Goal: Task Accomplishment & Management: Manage account settings

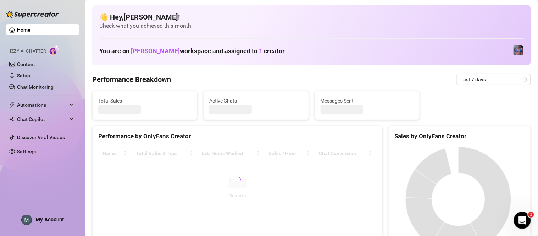
click at [64, 215] on div "Home Izzy AI Chatter Content Setup Chat Monitoring Automations Chat Copilot Dis…" at bounding box center [43, 115] width 74 height 230
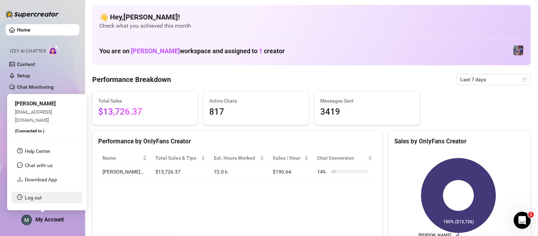
click at [42, 199] on link "Log out" at bounding box center [33, 198] width 17 height 6
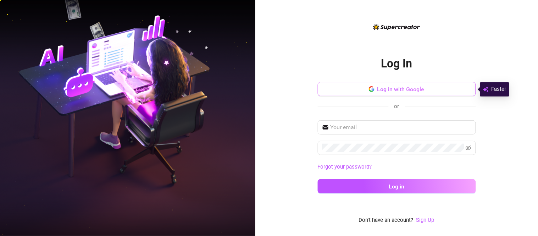
click at [428, 83] on button "Log in with Google" at bounding box center [397, 89] width 158 height 14
